Goal: Information Seeking & Learning: Find specific fact

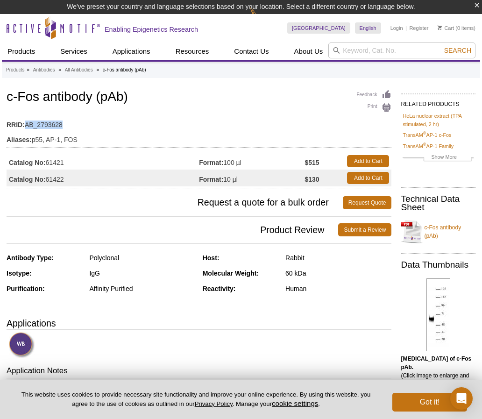
drag, startPoint x: 63, startPoint y: 125, endPoint x: 25, endPoint y: 126, distance: 37.8
click at [25, 126] on td "RRID: AB_2793628" at bounding box center [199, 122] width 384 height 15
click at [107, 131] on td "Aliases: p55, AP-1, FOS" at bounding box center [199, 137] width 384 height 15
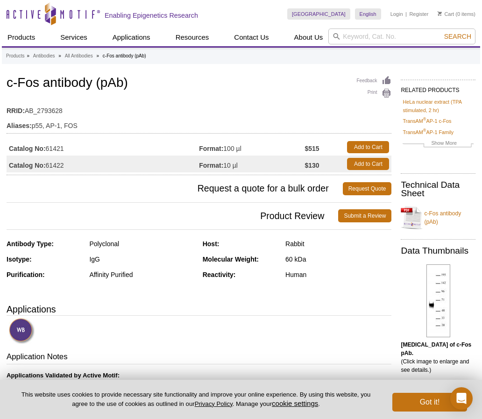
drag, startPoint x: 66, startPoint y: 149, endPoint x: 48, endPoint y: 151, distance: 18.3
click at [48, 151] on td "Catalog No: 61421" at bounding box center [103, 147] width 192 height 17
copy td "61421"
drag, startPoint x: 63, startPoint y: 111, endPoint x: 27, endPoint y: 112, distance: 36.9
click at [27, 112] on td "RRID: AB_2793628" at bounding box center [199, 108] width 384 height 15
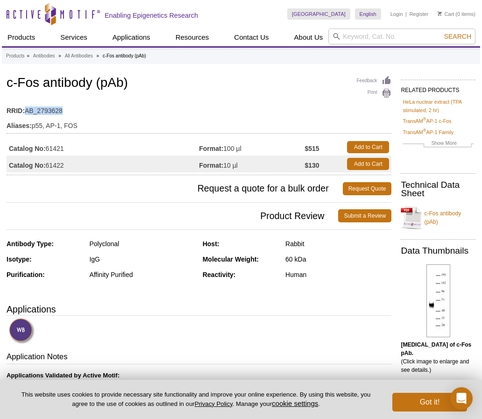
copy td "AB_2793628"
